Goal: Find specific page/section

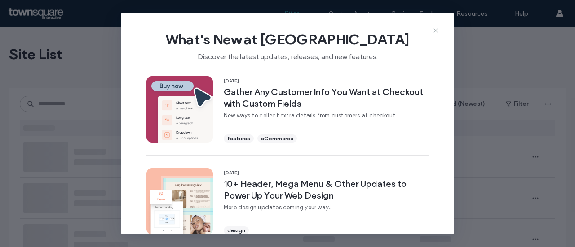
click at [433, 31] on icon at bounding box center [435, 30] width 7 height 7
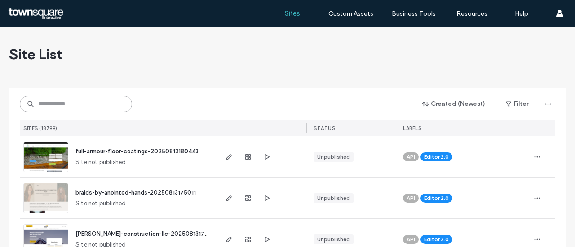
click at [97, 106] on input at bounding box center [76, 104] width 112 height 16
drag, startPoint x: 366, startPoint y: 245, endPoint x: 240, endPoint y: 67, distance: 218.1
click at [240, 66] on div "Site List" at bounding box center [287, 54] width 557 height 54
click at [109, 108] on input at bounding box center [76, 104] width 112 height 16
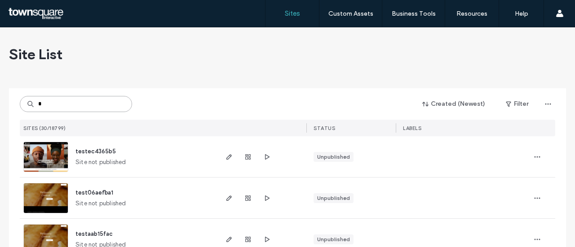
type input "*"
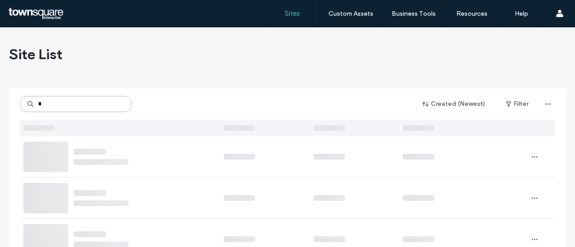
type input "*"
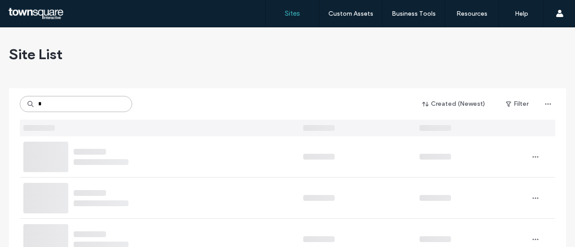
type input "*"
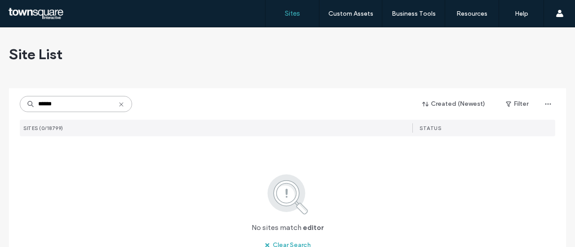
type input "******"
click at [120, 106] on icon at bounding box center [121, 104] width 7 height 7
